Goal: Navigation & Orientation: Find specific page/section

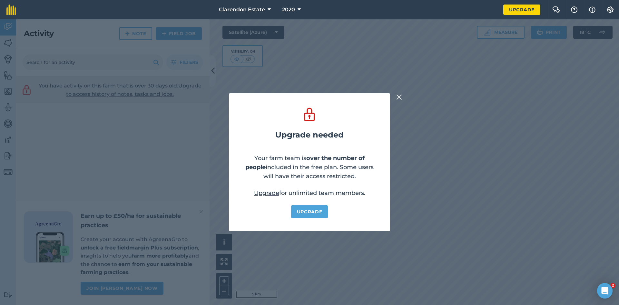
click at [396, 98] on img at bounding box center [399, 97] width 6 height 8
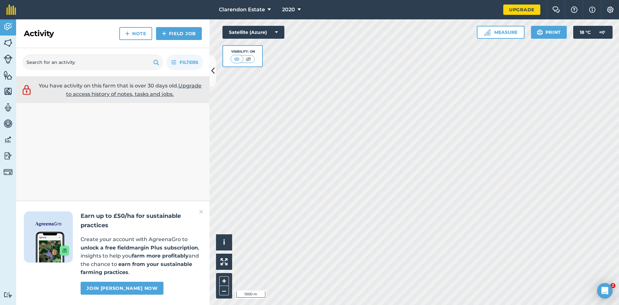
click at [433, 304] on html "Clarendon Estate 2020 Upgrade Farm Chat Help Info Settings Map printing is not …" at bounding box center [309, 152] width 619 height 305
click at [256, 8] on span "Clarendon Estate" at bounding box center [242, 10] width 46 height 8
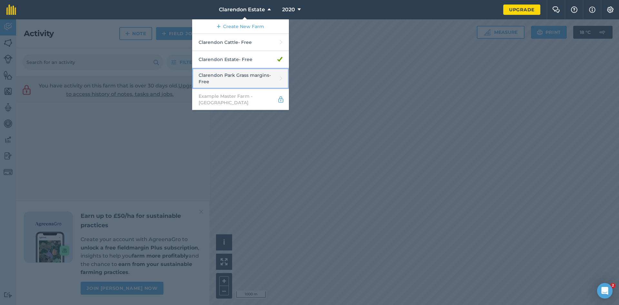
click at [251, 77] on link "Clarendon Park Grass margins - Free" at bounding box center [240, 78] width 97 height 21
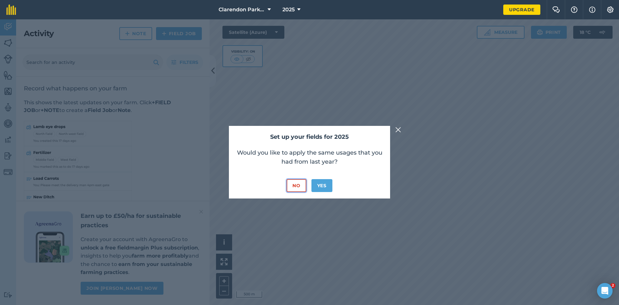
click at [300, 183] on button "No" at bounding box center [296, 185] width 19 height 13
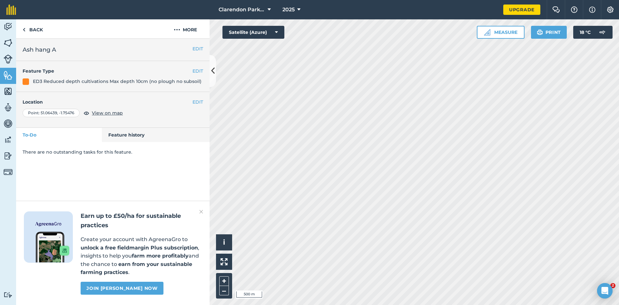
click at [198, 210] on div "Earn up to £50/ha for sustainable practices Create your account with AgreenaGro…" at bounding box center [112, 253] width 193 height 104
click at [203, 210] on img at bounding box center [201, 212] width 4 height 8
